Goal: Information Seeking & Learning: Find specific fact

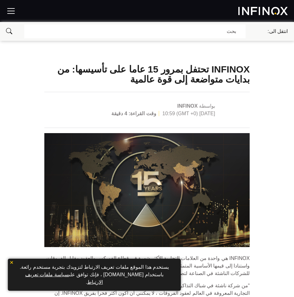
click at [219, 4] on div at bounding box center [147, 11] width 294 height 22
click at [192, 12] on div at bounding box center [147, 11] width 294 height 22
click at [197, 28] on div "بحث" at bounding box center [134, 32] width 221 height 14
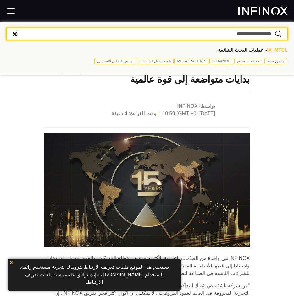
type input "**********"
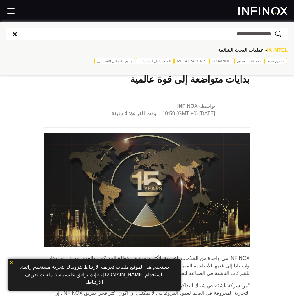
click at [281, 35] on icon "submit" at bounding box center [278, 34] width 6 height 6
click at [278, 32] on icon "submit" at bounding box center [278, 34] width 6 height 6
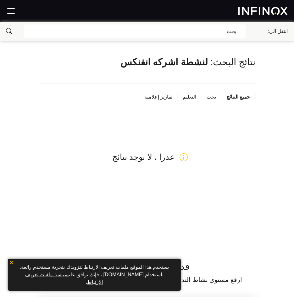
drag, startPoint x: 213, startPoint y: 46, endPoint x: 218, endPoint y: 59, distance: 14.4
click at [216, 57] on div "نتائج البحث: لنشطة اشركه انفنكس جميع النتائج بحث التعليم تقارير إعلامية عذرا ، …" at bounding box center [146, 143] width 229 height 205
click at [214, 62] on div "نتائج البحث: لنشطة اشركه انفنكس" at bounding box center [147, 70] width 217 height 27
click at [204, 57] on div "لنشطة اشركه انفنكس" at bounding box center [163, 63] width 87 height 12
click at [197, 63] on div "لنشطة اشركه انفنكس" at bounding box center [163, 63] width 87 height 12
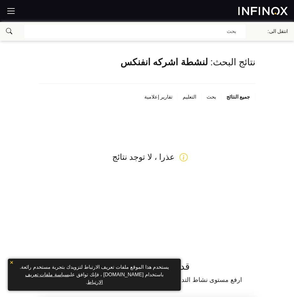
drag, startPoint x: 197, startPoint y: 63, endPoint x: 209, endPoint y: 61, distance: 12.4
click at [208, 61] on div "لنشطة اشركه انفنكس" at bounding box center [163, 63] width 87 height 12
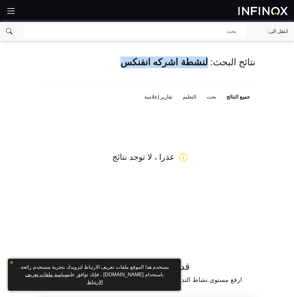
drag, startPoint x: 212, startPoint y: 60, endPoint x: 136, endPoint y: 63, distance: 76.4
click at [136, 63] on div "نتائج البحث: لنشطة اشركه انفنكس" at bounding box center [147, 70] width 217 height 27
drag, startPoint x: 136, startPoint y: 63, endPoint x: 216, endPoint y: 31, distance: 85.6
click at [216, 31] on div "بحث" at bounding box center [134, 32] width 221 height 14
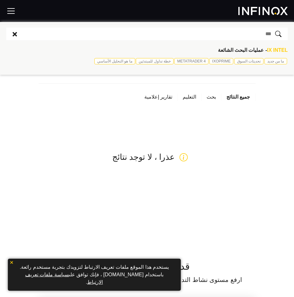
drag, startPoint x: 213, startPoint y: 30, endPoint x: 165, endPoint y: 94, distance: 79.4
click at [164, 99] on div "تقارير إعلامية" at bounding box center [158, 97] width 38 height 8
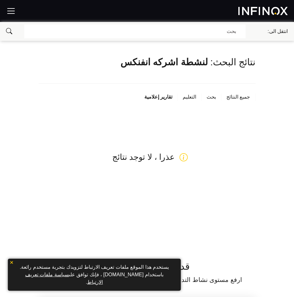
click at [227, 10] on link at bounding box center [255, 11] width 64 height 8
click at [243, 4] on div at bounding box center [147, 11] width 294 height 22
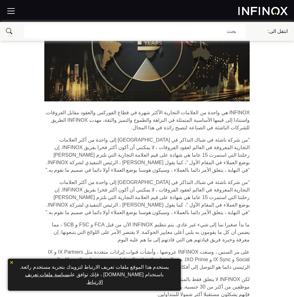
scroll to position [157, 0]
